Goal: Task Accomplishment & Management: Complete application form

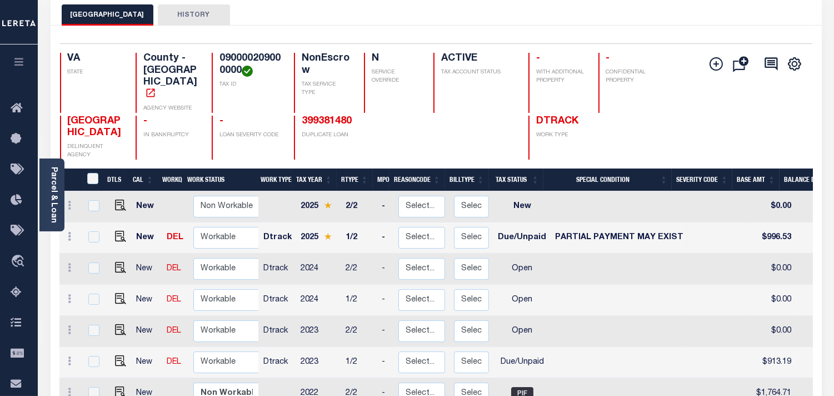
scroll to position [185, 0]
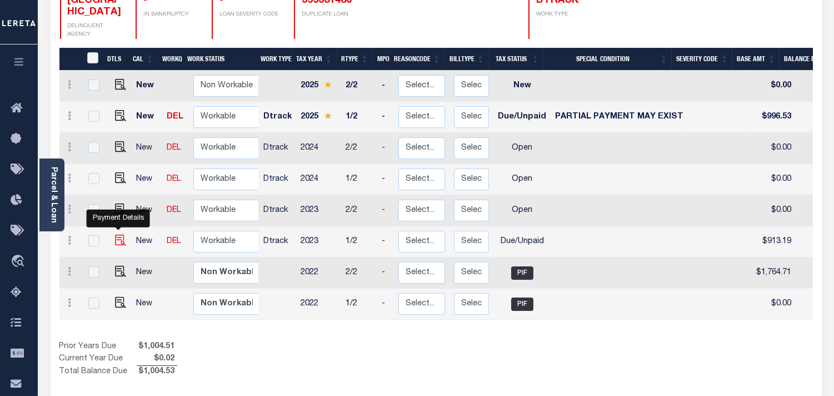
click at [121, 234] on img "" at bounding box center [120, 239] width 11 height 11
checkbox input "true"
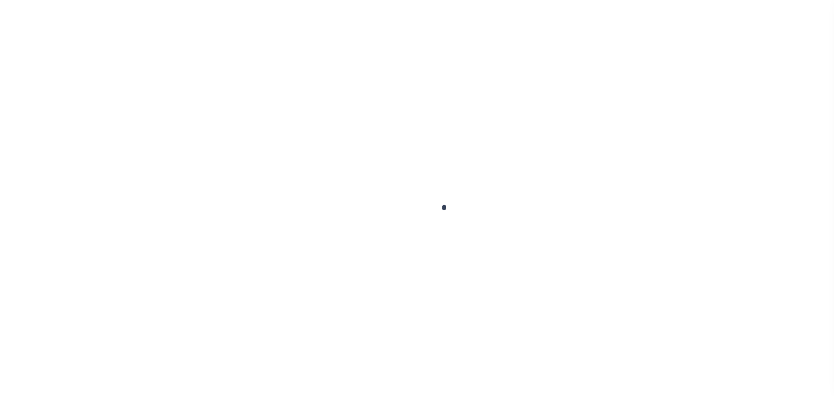
checkbox input "false"
type input "09/30/2023"
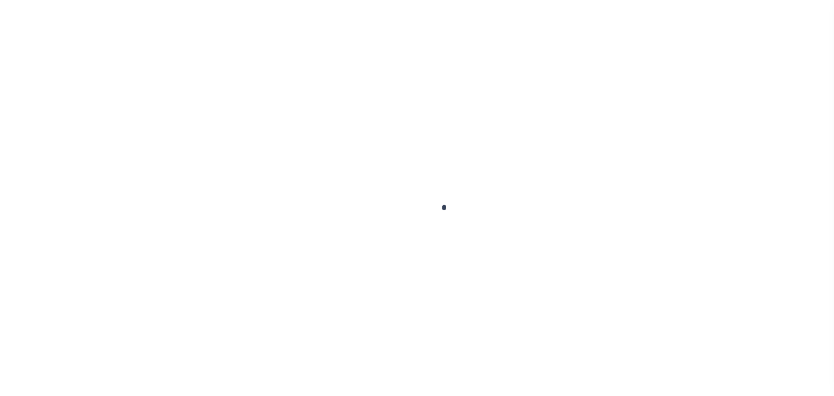
type input "09/09/2023"
select select "DUE"
type input "$913.19"
type input "$91.32"
type input "$1,004.51"
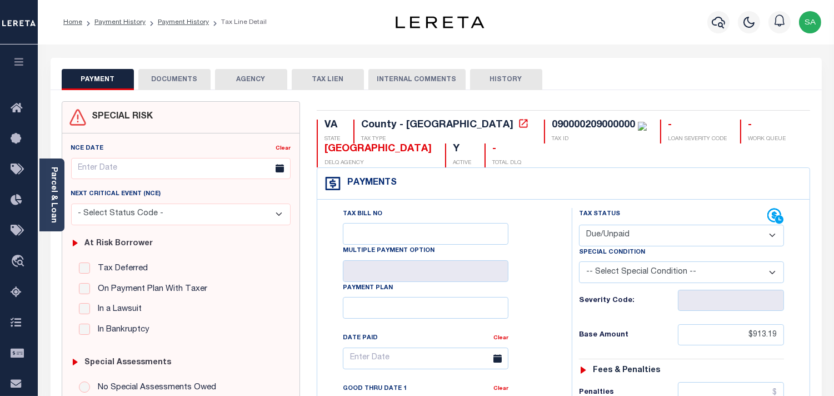
drag, startPoint x: 660, startPoint y: 234, endPoint x: 654, endPoint y: 245, distance: 12.2
click at [660, 234] on select "- Select Status Code - Open Due/Unpaid Paid Incomplete No Tax Due Internal Refu…" at bounding box center [681, 235] width 205 height 22
select select "PYD"
click at [579, 225] on select "- Select Status Code - Open Due/Unpaid Paid Incomplete No Tax Due Internal Refu…" at bounding box center [681, 235] width 205 height 22
type input "[DATE]"
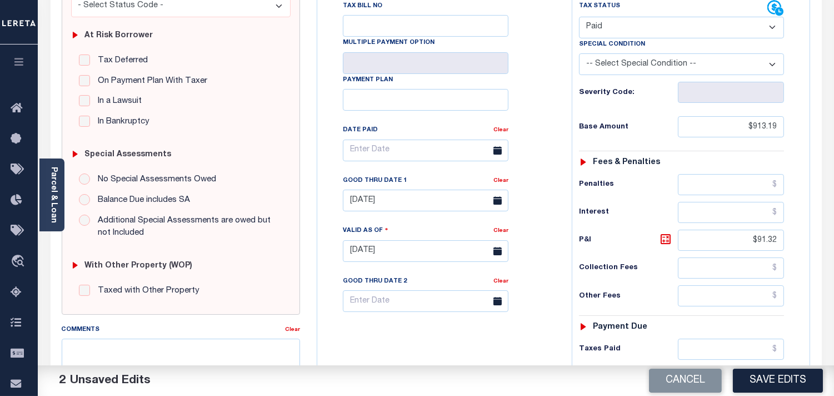
scroll to position [308, 0]
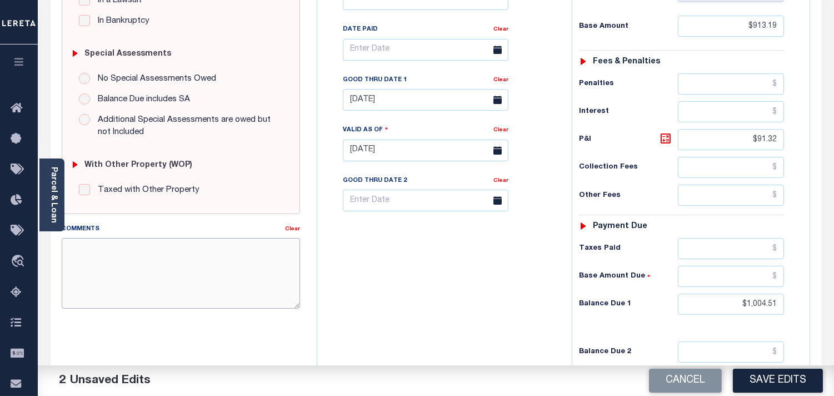
click at [221, 286] on textarea "Comments" at bounding box center [181, 273] width 238 height 70
paste textarea "Refer 2025 1/2 line for Document"
type textarea "Refer 2025 1/2 line for Document"
drag, startPoint x: 723, startPoint y: 309, endPoint x: 813, endPoint y: 309, distance: 90.6
click at [813, 309] on div "VA STATE County - VA TAX TYPE 090000209000000 TAX ID - LOAN SEVERITY CODE - WOR…" at bounding box center [563, 151] width 511 height 716
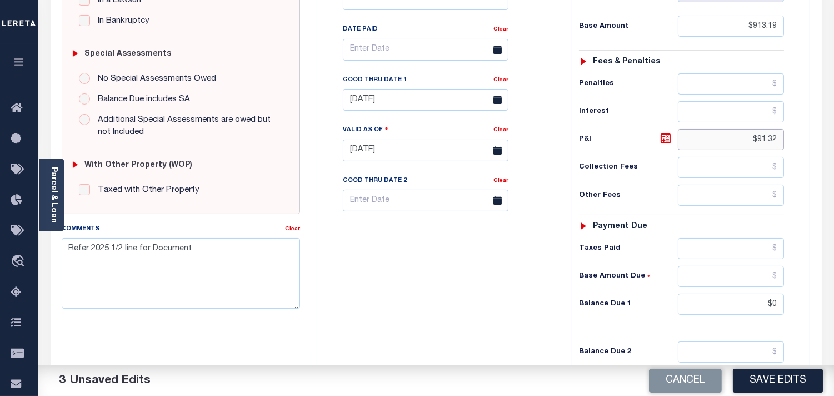
type input "$0.00"
drag, startPoint x: 750, startPoint y: 143, endPoint x: 781, endPoint y: 146, distance: 31.2
click at [781, 146] on input "$91.32" at bounding box center [731, 139] width 106 height 21
click at [780, 387] on button "Save Edits" at bounding box center [778, 380] width 90 height 24
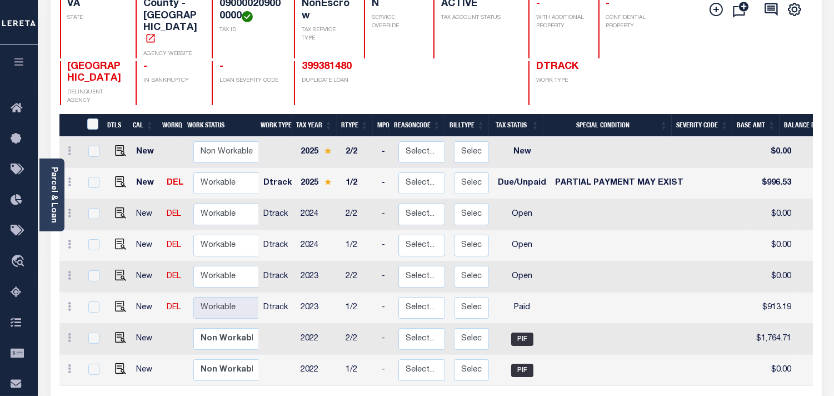
scroll to position [123, 0]
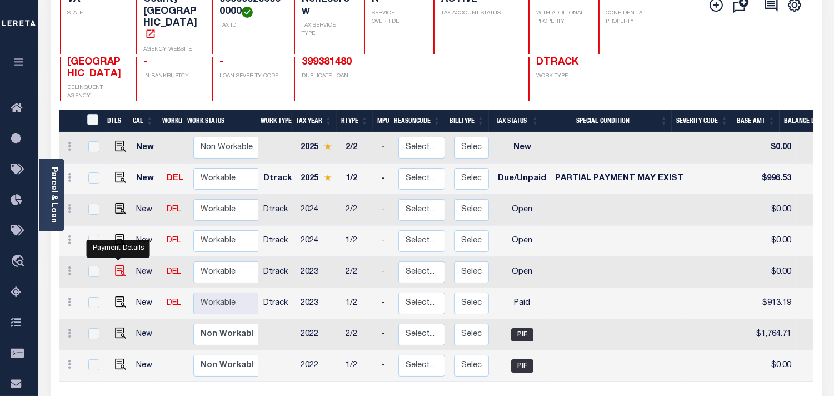
click at [119, 265] on img "" at bounding box center [120, 270] width 11 height 11
checkbox input "true"
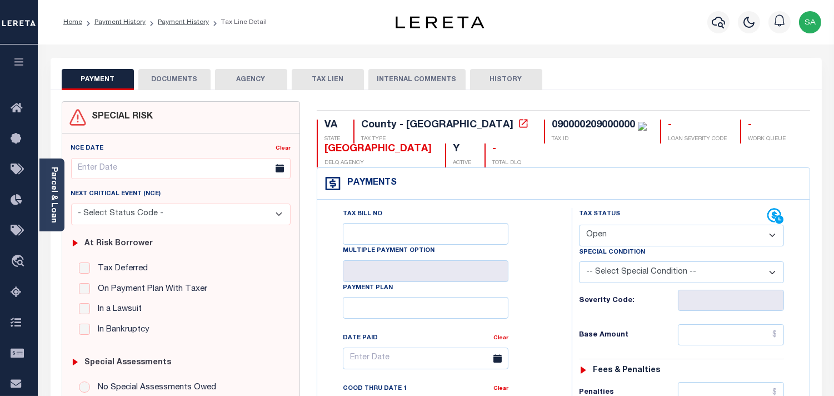
click at [623, 237] on select "- Select Status Code - Open Due/Unpaid Paid Incomplete No Tax Due Internal Refu…" at bounding box center [681, 235] width 205 height 22
select select "PYD"
click at [579, 225] on select "- Select Status Code - Open Due/Unpaid Paid Incomplete No Tax Due Internal Refu…" at bounding box center [681, 235] width 205 height 22
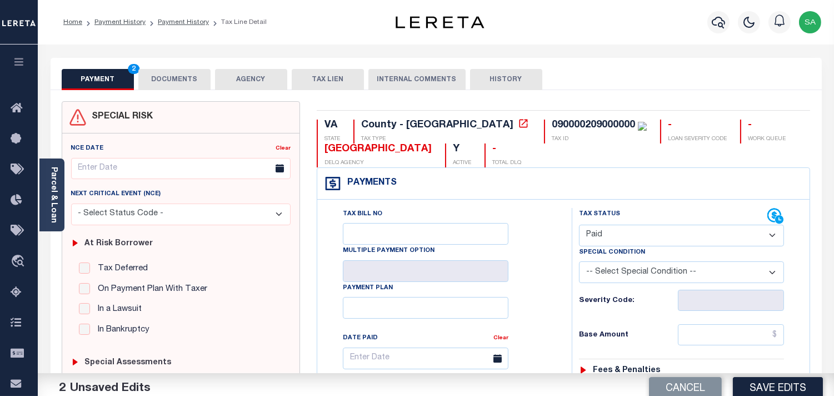
type input "[DATE]"
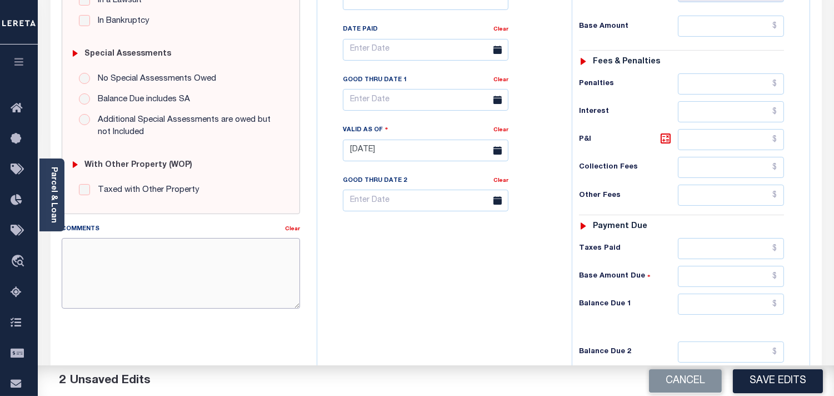
click at [246, 276] on textarea "Comments" at bounding box center [181, 273] width 238 height 70
paste textarea "Refer 2025 1/2 line for Document"
type textarea "Refer 2025 1/2 line for Document"
click at [727, 308] on input "text" at bounding box center [731, 303] width 106 height 21
type input "$0.00"
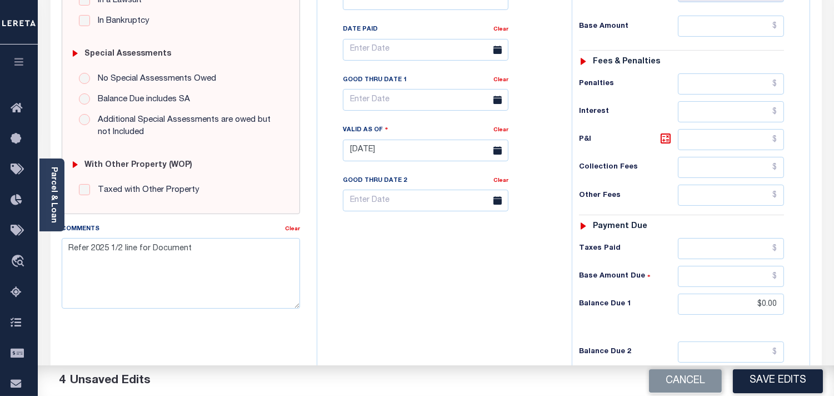
drag, startPoint x: 504, startPoint y: 298, endPoint x: 659, endPoint y: 363, distance: 168.3
click at [504, 298] on div "Tax Bill No Multiple Payment Option Payment Plan Clear" at bounding box center [441, 144] width 243 height 491
click at [769, 371] on button "Save Edits" at bounding box center [778, 380] width 90 height 24
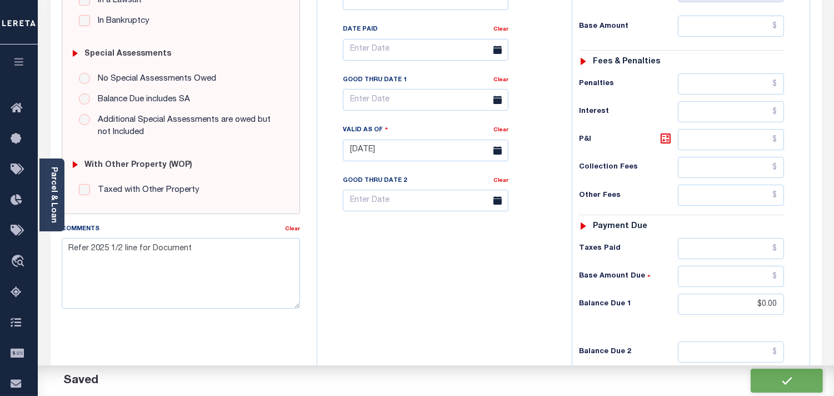
checkbox input "false"
type input "$0"
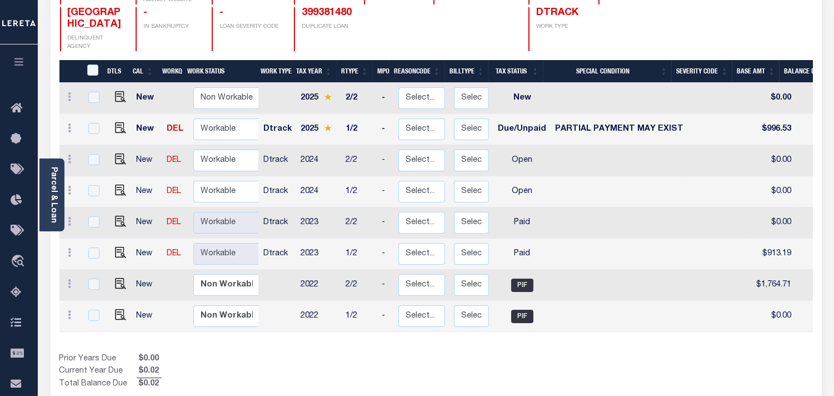
scroll to position [185, 0]
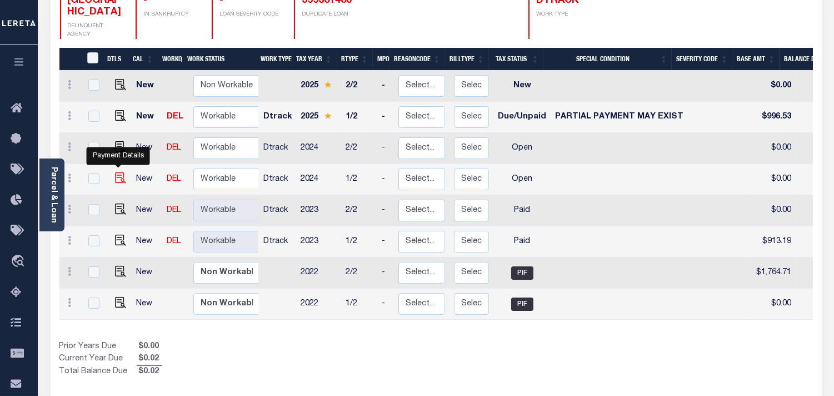
click at [118, 172] on img "" at bounding box center [120, 177] width 11 height 11
checkbox input "true"
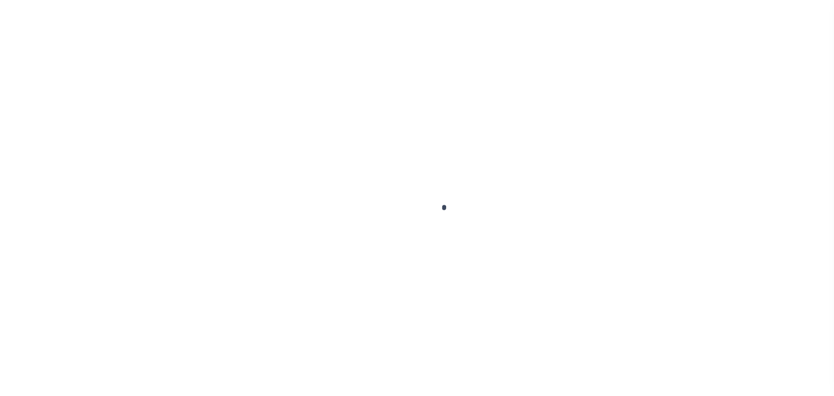
checkbox input "false"
type input "06/06/2024"
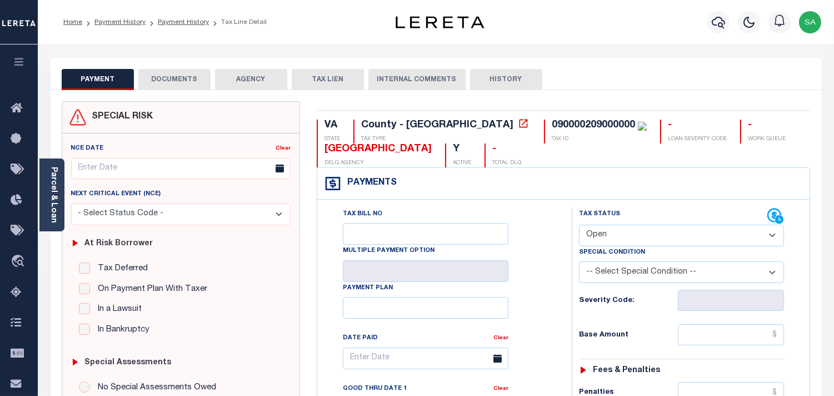
drag, startPoint x: 623, startPoint y: 232, endPoint x: 621, endPoint y: 242, distance: 10.8
click at [623, 232] on select "- Select Status Code - Open Due/Unpaid Paid Incomplete No Tax Due Internal Refu…" at bounding box center [681, 235] width 205 height 22
select select "PYD"
click at [579, 225] on select "- Select Status Code - Open Due/Unpaid Paid Incomplete No Tax Due Internal Refu…" at bounding box center [681, 235] width 205 height 22
type input "[DATE]"
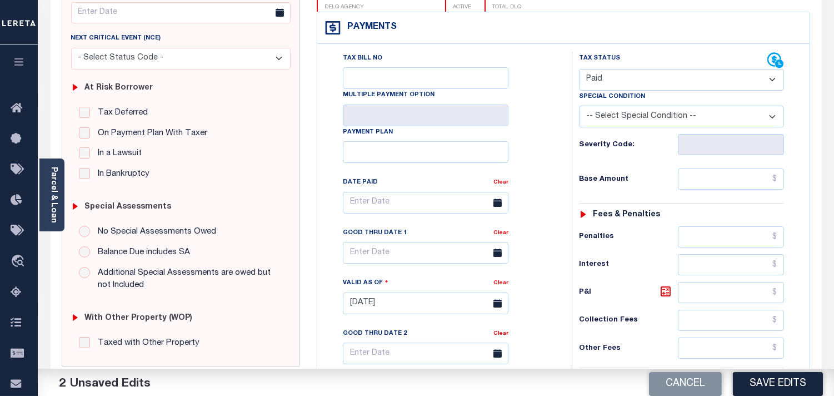
scroll to position [247, 0]
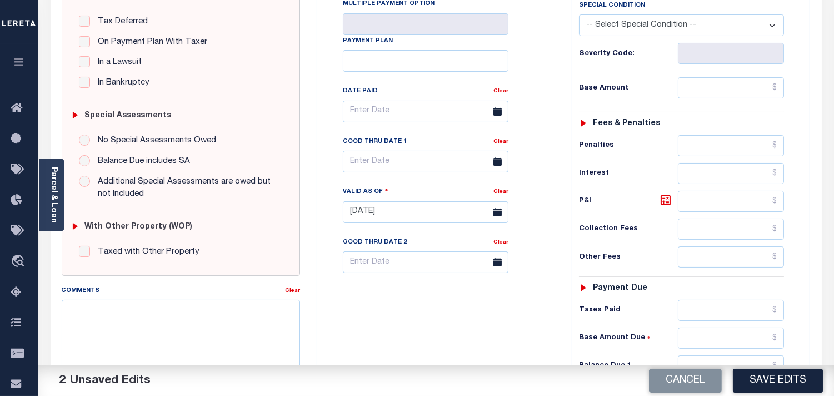
click at [198, 292] on div "Comments" at bounding box center [173, 292] width 223 height 16
click at [224, 321] on textarea "Comments" at bounding box center [181, 334] width 238 height 70
paste textarea "Refer 2025 1/2 line for Document"
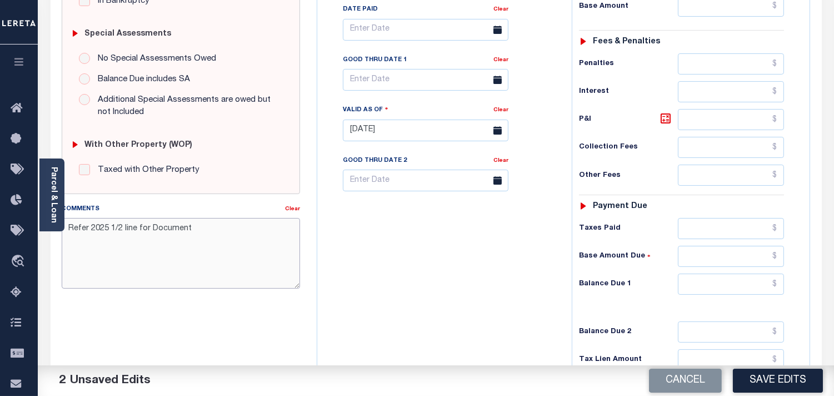
scroll to position [447, 0]
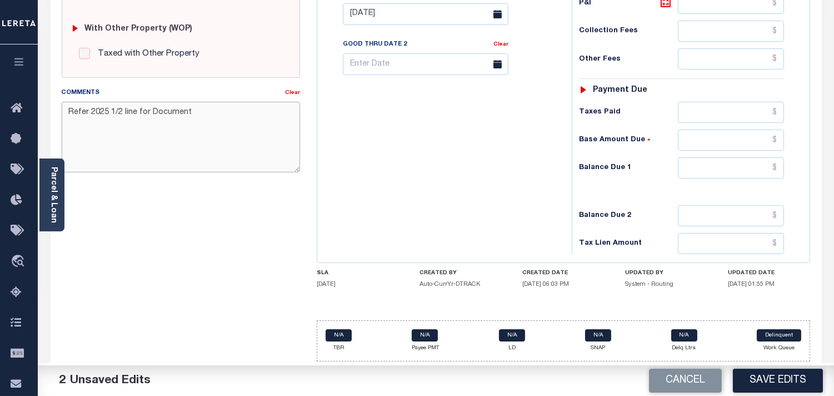
type textarea "Refer 2025 1/2 line for Document"
click at [742, 164] on input "text" at bounding box center [731, 167] width 106 height 21
type input "$0.00"
click at [526, 172] on div "Tax Bill No Multiple Payment Option Payment Plan Clear" at bounding box center [441, 8] width 243 height 491
click at [773, 375] on button "Save Edits" at bounding box center [778, 380] width 90 height 24
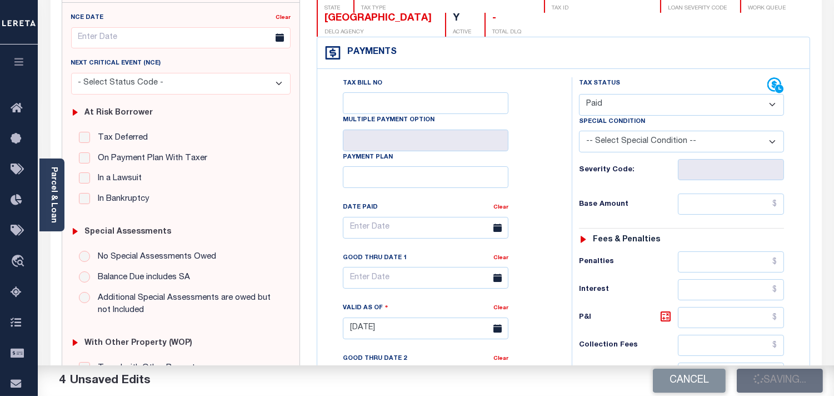
scroll to position [77, 0]
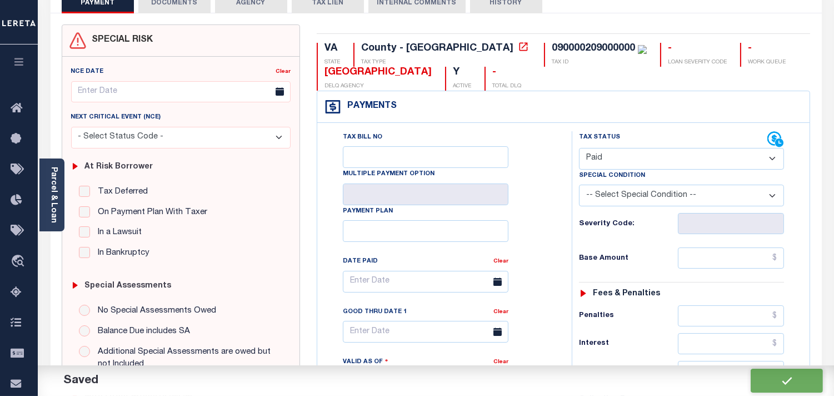
checkbox input "false"
type input "$0"
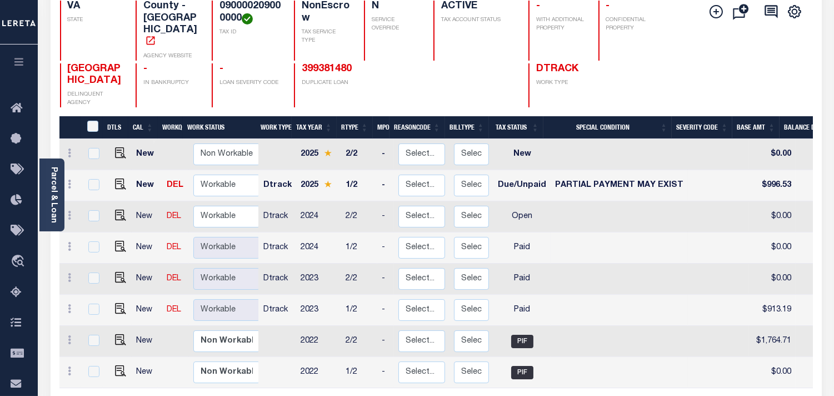
scroll to position [123, 0]
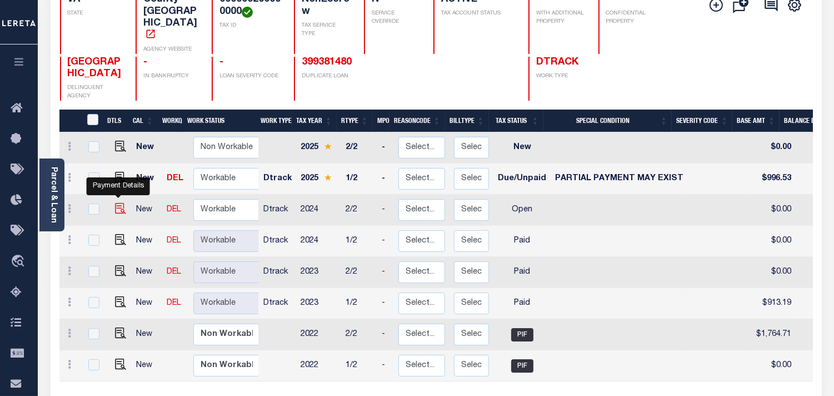
click at [118, 203] on img "" at bounding box center [120, 208] width 11 height 11
checkbox input "true"
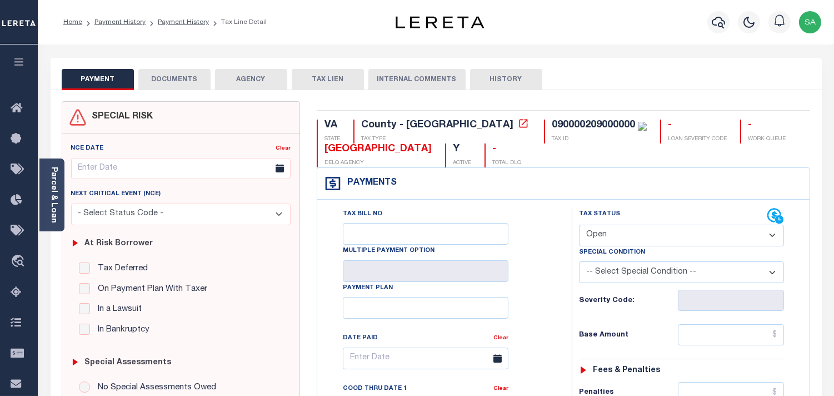
click at [631, 238] on select "- Select Status Code - Open Due/Unpaid Paid Incomplete No Tax Due Internal Refu…" at bounding box center [681, 235] width 205 height 22
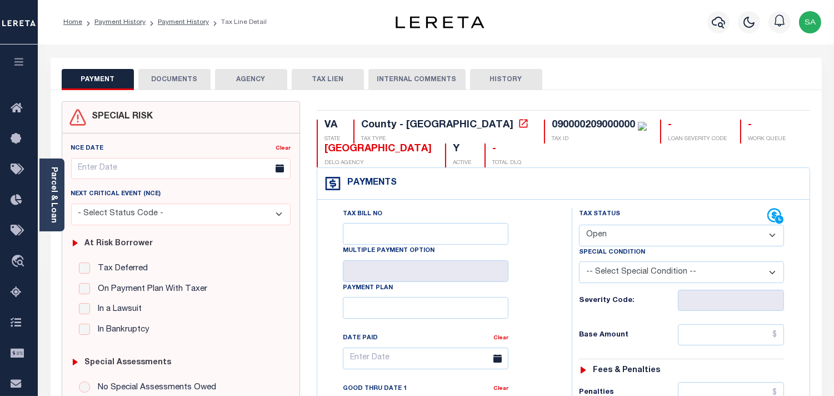
select select "PYD"
click at [579, 225] on select "- Select Status Code - Open Due/Unpaid Paid Incomplete No Tax Due Internal Refu…" at bounding box center [681, 235] width 205 height 22
type input "[DATE]"
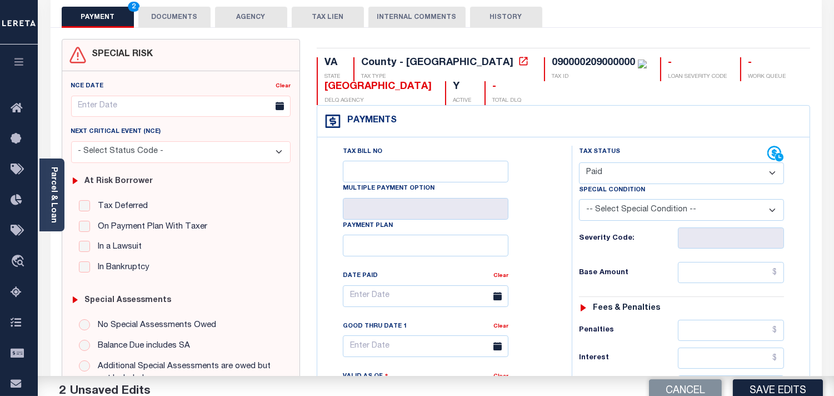
scroll to position [247, 0]
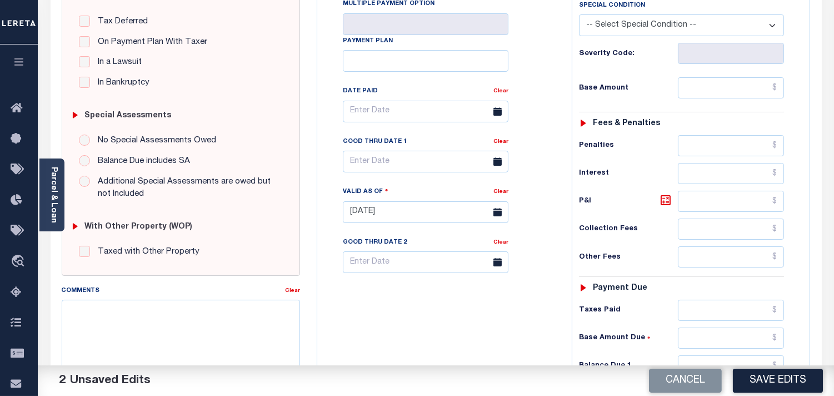
click at [172, 297] on div "Comments" at bounding box center [173, 292] width 223 height 16
click at [197, 312] on textarea "Comments" at bounding box center [181, 334] width 238 height 70
paste textarea "Refer 2025 1/2 line for Document"
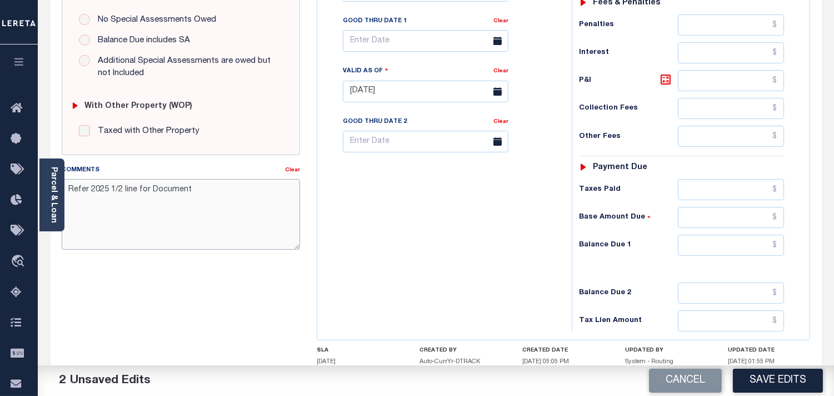
scroll to position [447, 0]
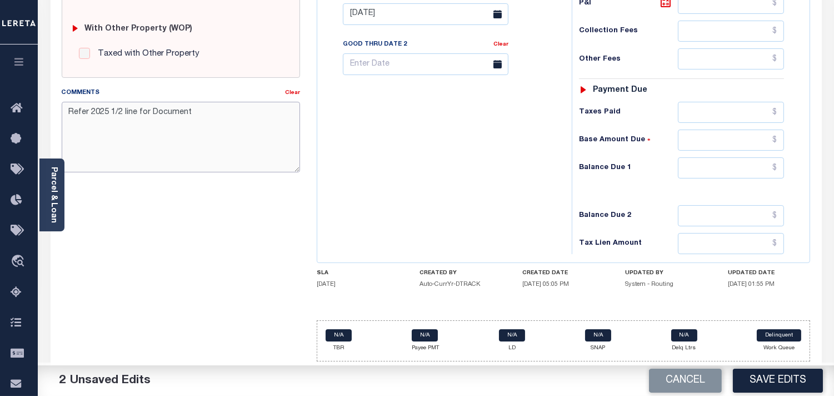
type textarea "Refer 2025 1/2 line for Document"
drag, startPoint x: 758, startPoint y: 167, endPoint x: 736, endPoint y: 168, distance: 22.3
click at [758, 167] on input "text" at bounding box center [731, 167] width 106 height 21
type input "$0.00"
click at [578, 181] on div "Tax Status Status - Select Status Code -" at bounding box center [685, 8] width 227 height 491
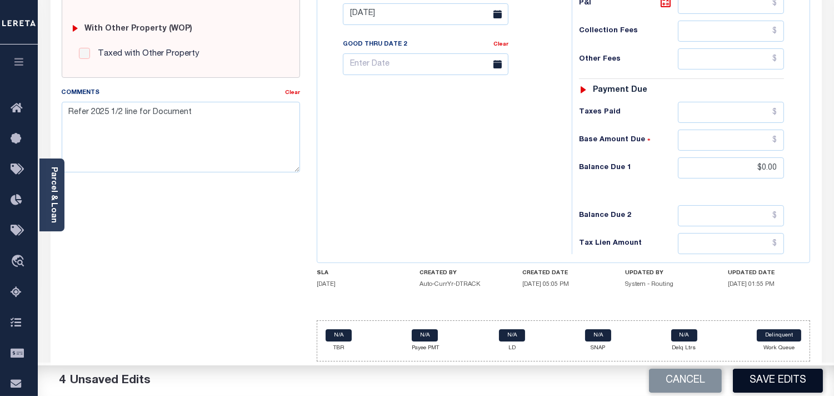
click at [762, 381] on button "Save Edits" at bounding box center [778, 380] width 90 height 24
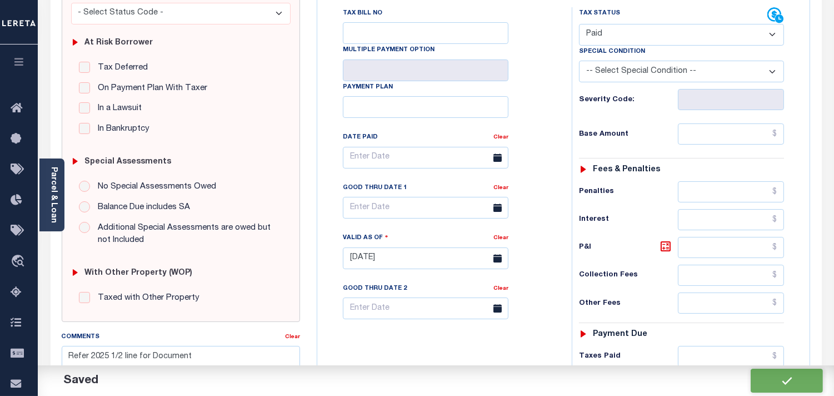
checkbox input "false"
type input "$0"
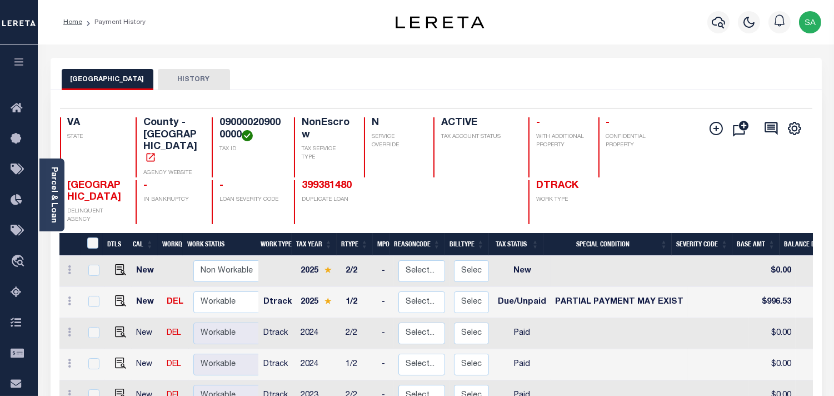
scroll to position [123, 0]
